Goal: Task Accomplishment & Management: Manage account settings

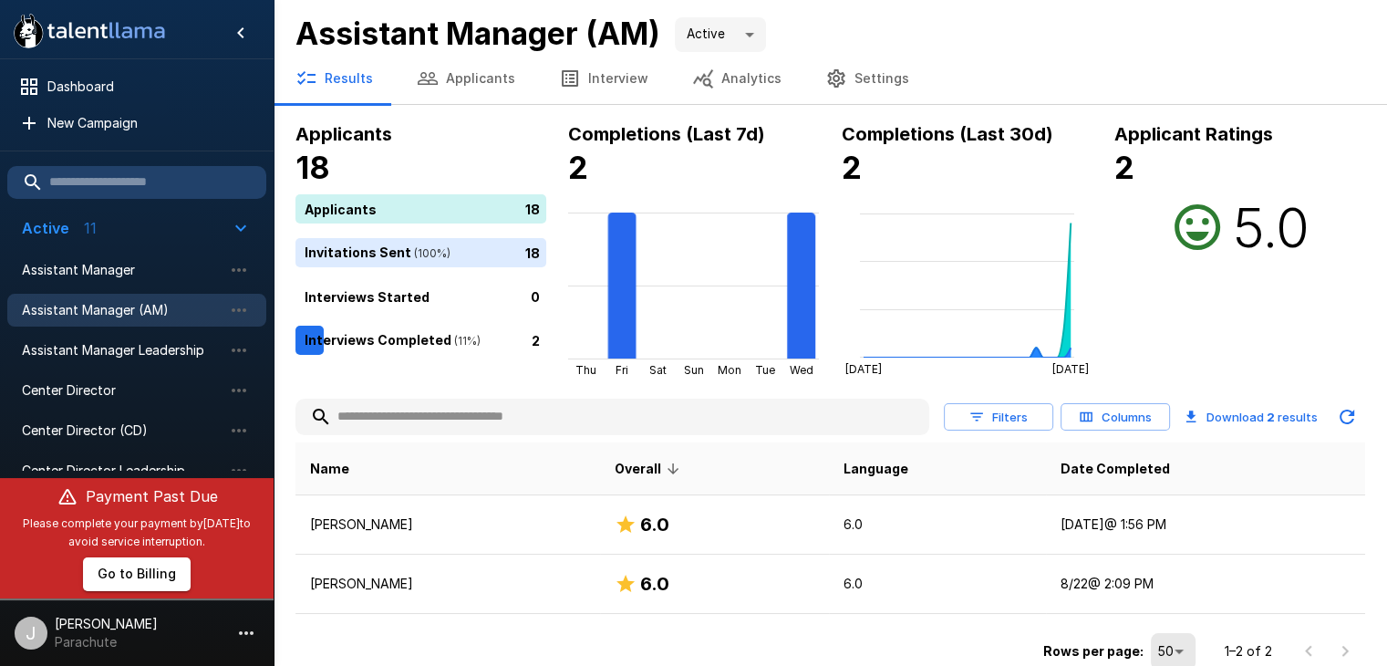
click at [482, 85] on button "Applicants" at bounding box center [466, 78] width 142 height 51
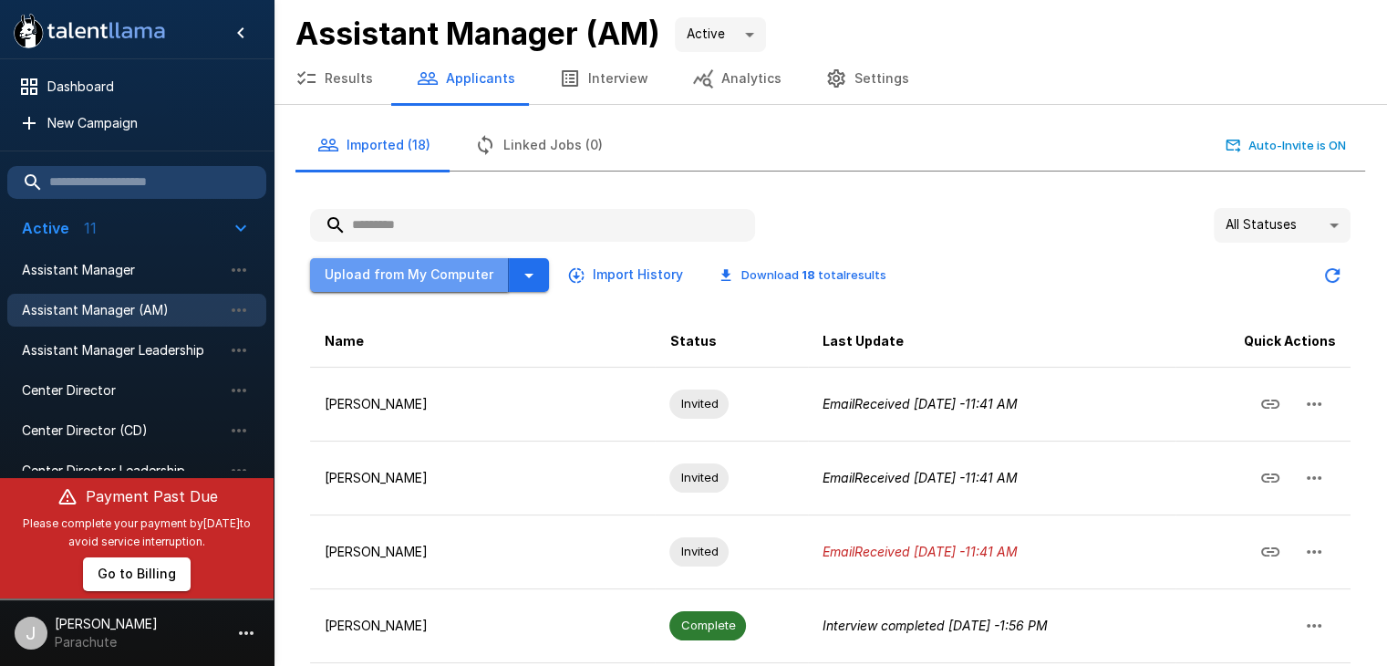
click at [428, 275] on button "Upload from My Computer" at bounding box center [409, 275] width 199 height 34
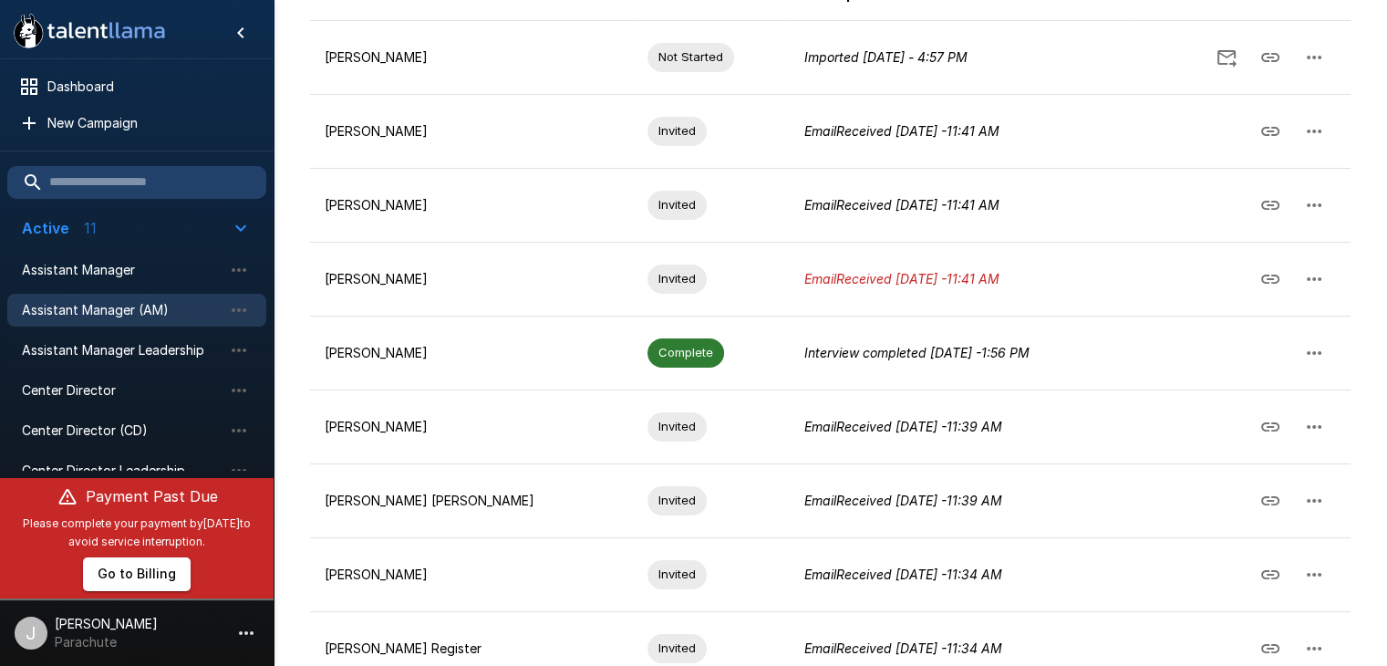
scroll to position [348, 0]
click at [831, 362] on td "Interview completed [DATE] - 1:56 PM" at bounding box center [962, 351] width 344 height 74
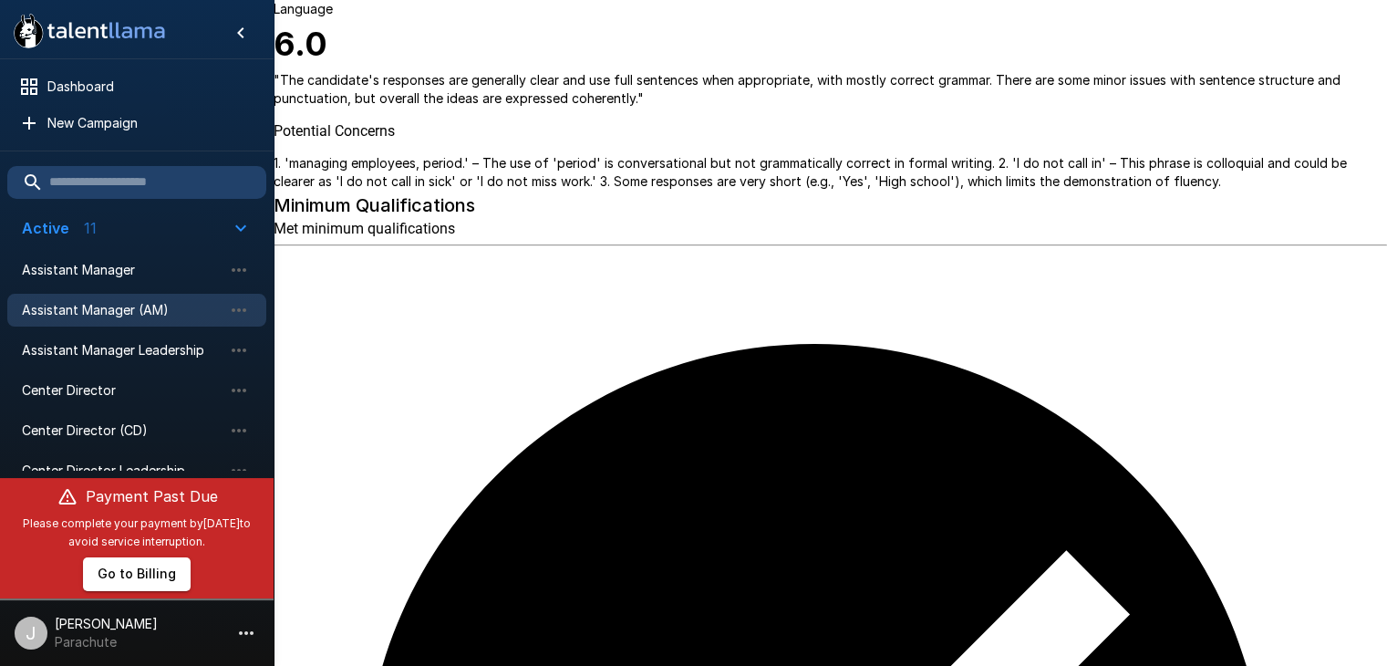
scroll to position [549, 0]
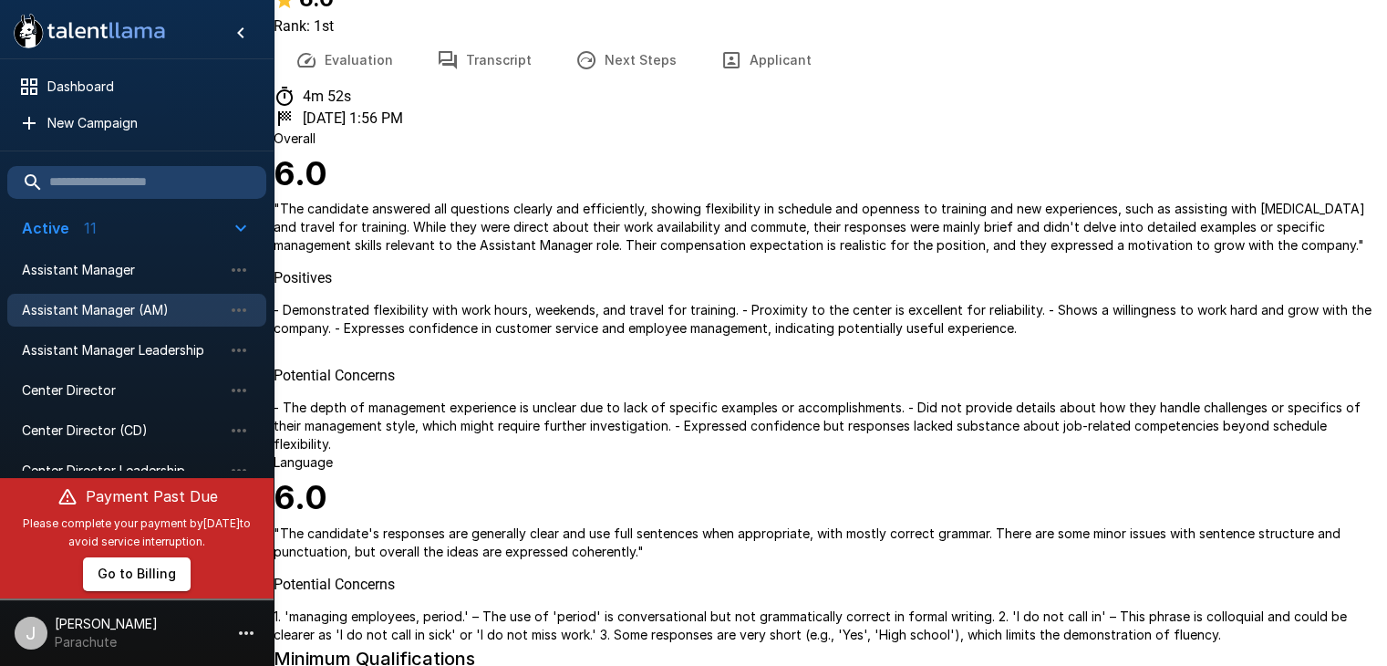
scroll to position [0, 0]
